Goal: Contribute content: Add original content to the website for others to see

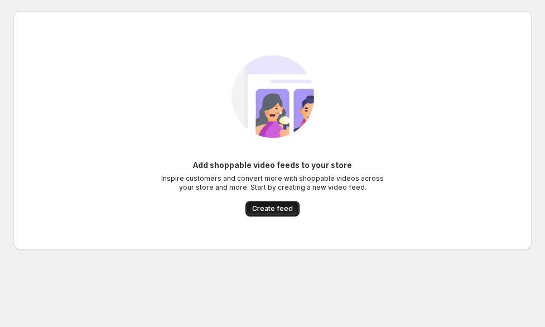
click at [273, 213] on button "Create feed" at bounding box center [272, 209] width 54 height 16
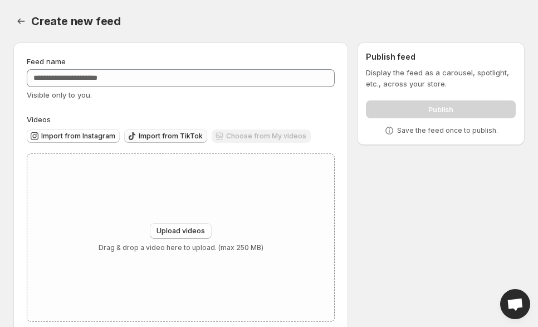
click at [142, 140] on span "Import from TikTok" at bounding box center [171, 136] width 64 height 9
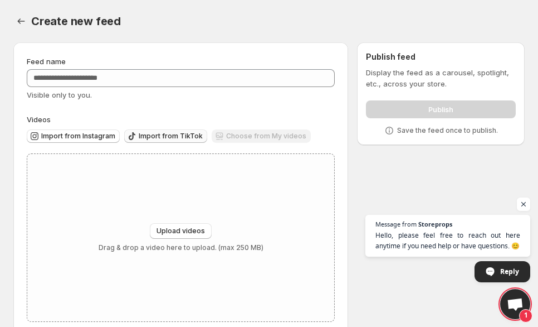
click at [144, 130] on button "Import from TikTok" at bounding box center [165, 135] width 83 height 13
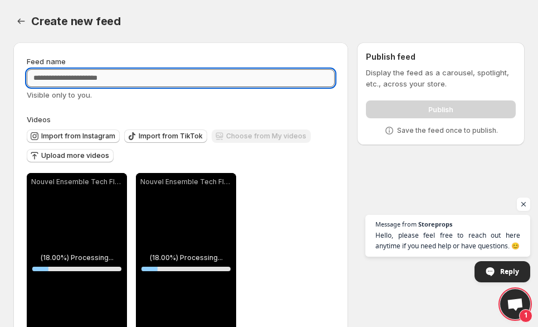
click at [221, 83] on input "Feed name" at bounding box center [181, 78] width 308 height 18
type input "**********"
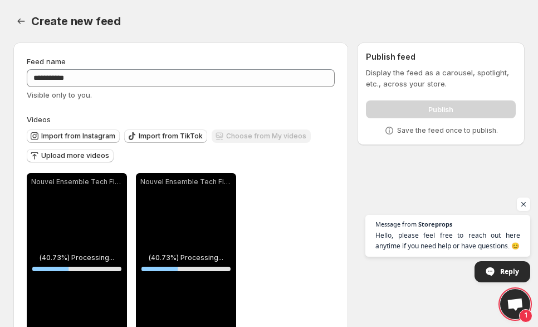
click at [285, 104] on div "**********" at bounding box center [181, 297] width 308 height 483
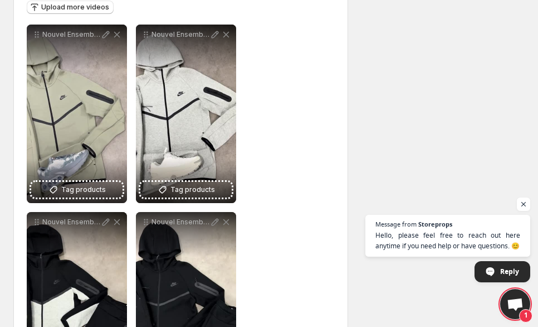
scroll to position [112, 0]
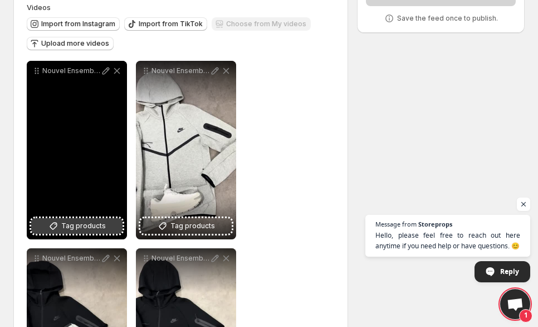
click at [89, 227] on span "Tag products" at bounding box center [83, 225] width 45 height 11
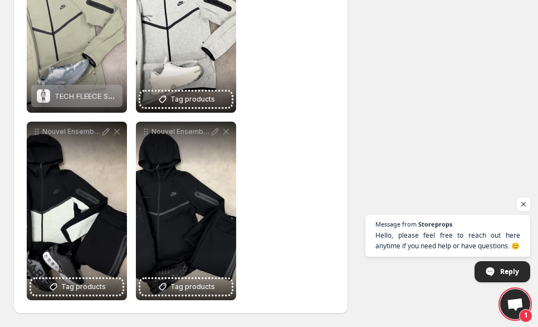
scroll to position [236, 0]
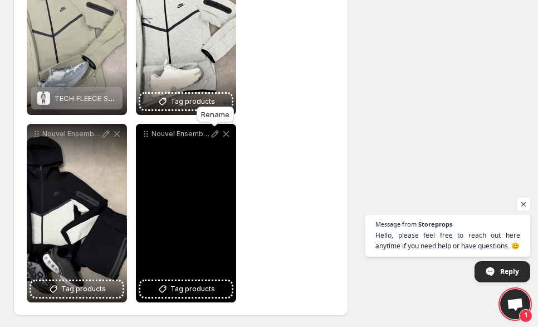
click at [195, 104] on div "Rename" at bounding box center [216, 116] width 42 height 25
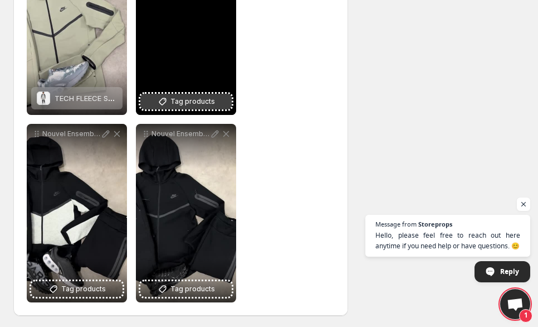
click at [200, 99] on span "Tag products" at bounding box center [193, 101] width 45 height 11
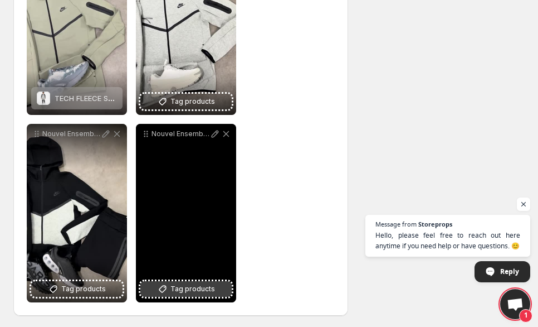
click at [207, 292] on span "Tag products" at bounding box center [193, 288] width 45 height 11
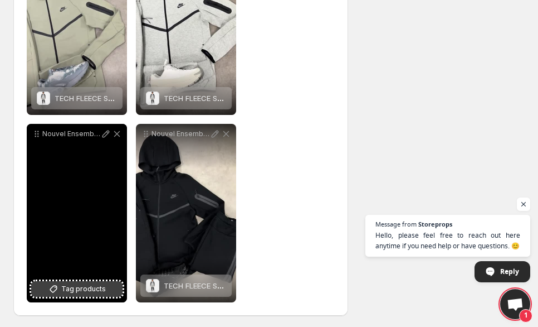
click at [91, 293] on span "Tag products" at bounding box center [83, 288] width 45 height 11
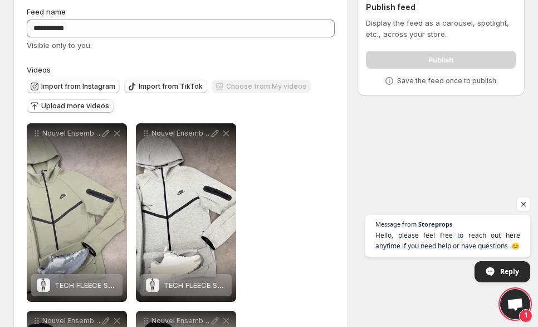
scroll to position [0, 0]
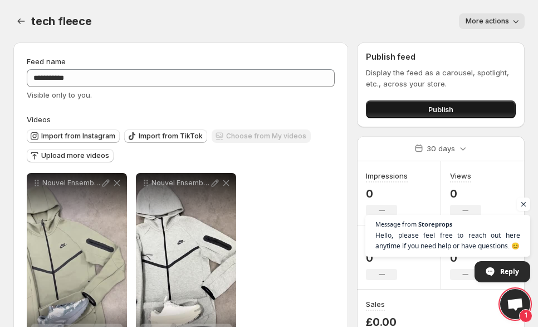
click at [444, 110] on span "Publish" at bounding box center [441, 109] width 25 height 11
